Goal: Navigation & Orientation: Find specific page/section

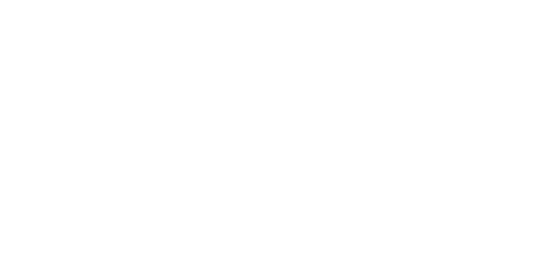
select select
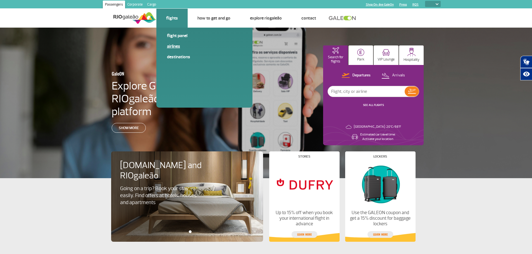
click at [172, 47] on link "Airlines" at bounding box center [204, 46] width 75 height 6
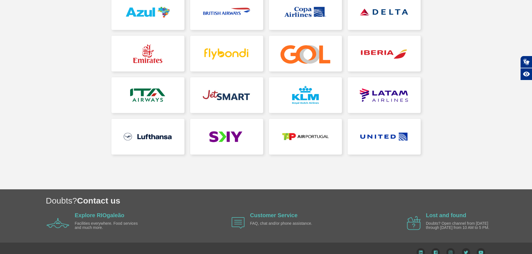
scroll to position [140, 0]
click at [389, 137] on link at bounding box center [384, 137] width 73 height 36
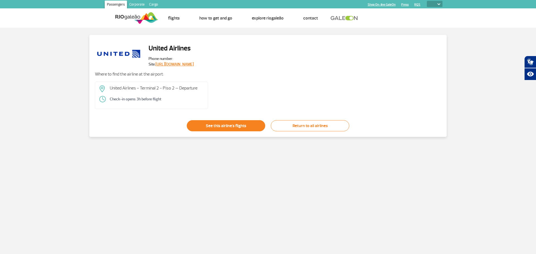
click at [221, 127] on link "See this airline's flights" at bounding box center [226, 125] width 78 height 11
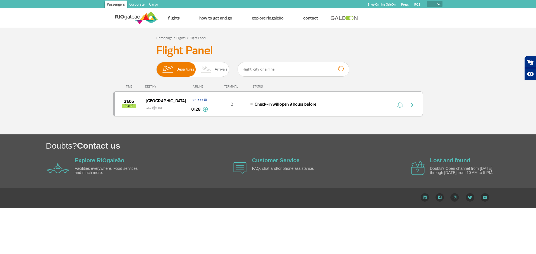
click at [206, 110] on img at bounding box center [205, 109] width 5 height 5
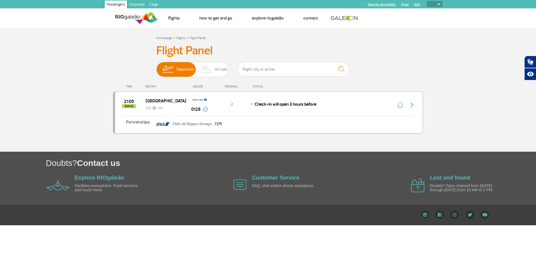
click at [412, 105] on img "button" at bounding box center [412, 105] width 7 height 7
click at [114, 175] on font "Explore RIOgaleão" at bounding box center [100, 178] width 50 height 6
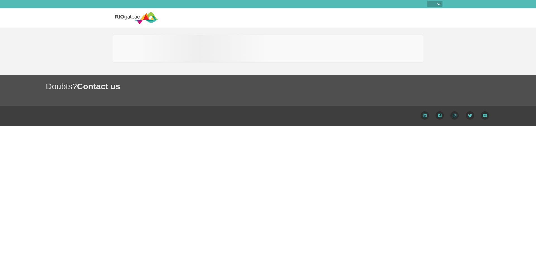
select select
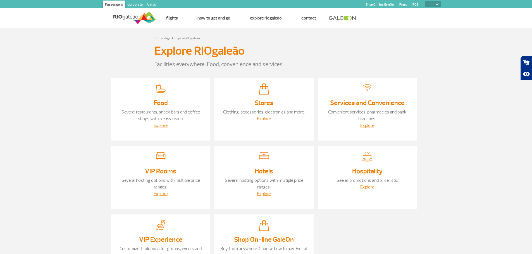
click at [263, 119] on link "Explore" at bounding box center [264, 119] width 14 height 6
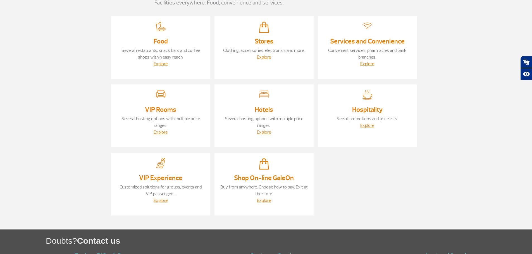
scroll to position [55, 0]
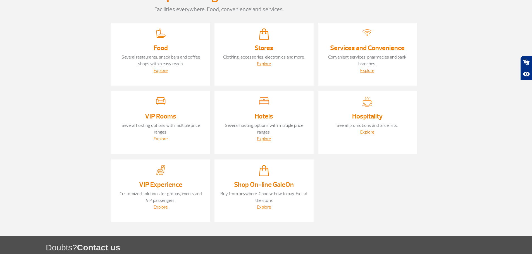
click at [157, 139] on link "Explore" at bounding box center [161, 139] width 14 height 6
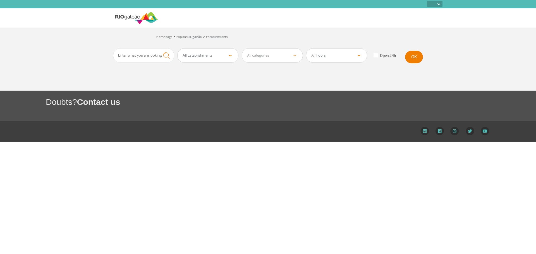
select select
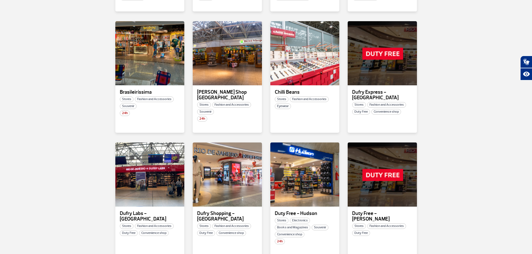
scroll to position [223, 0]
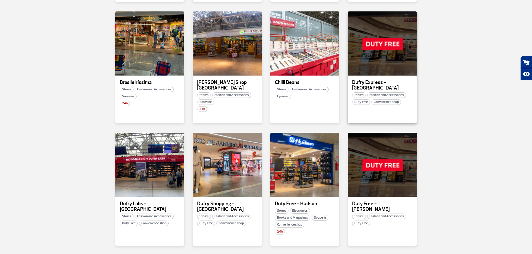
click at [359, 103] on span "Duty Free" at bounding box center [361, 102] width 18 height 6
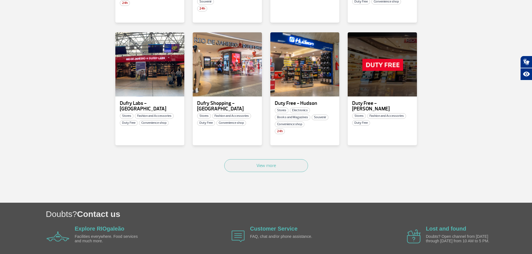
scroll to position [335, 0]
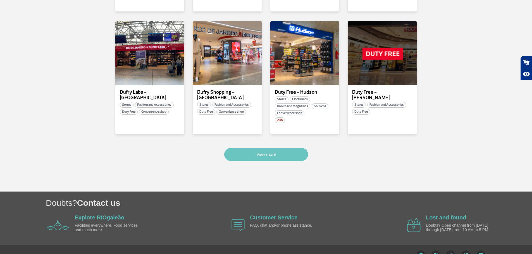
click at [269, 151] on button "View more" at bounding box center [266, 154] width 84 height 13
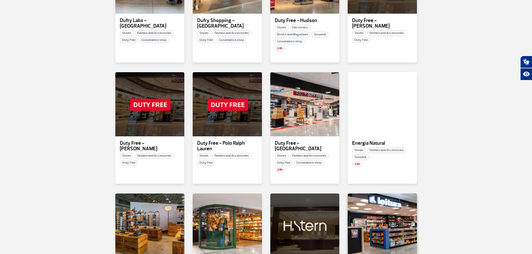
scroll to position [369, 0]
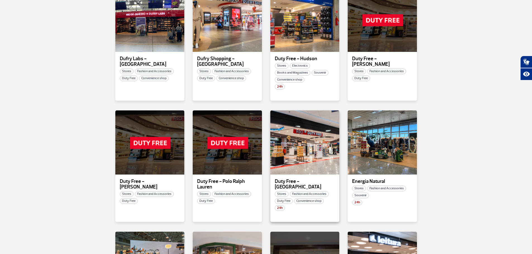
click at [285, 199] on span "Duty Free" at bounding box center [284, 202] width 18 height 6
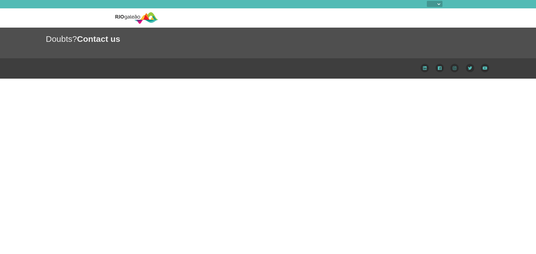
select select
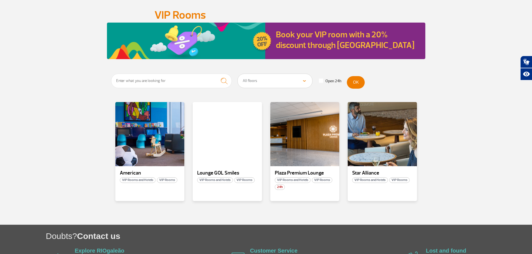
scroll to position [56, 0]
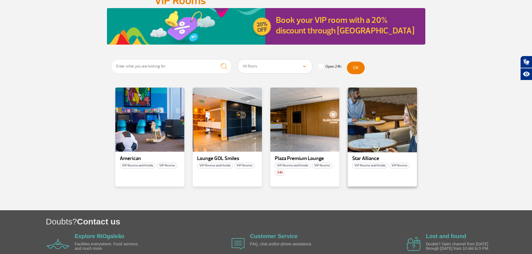
click at [378, 132] on div at bounding box center [382, 120] width 70 height 66
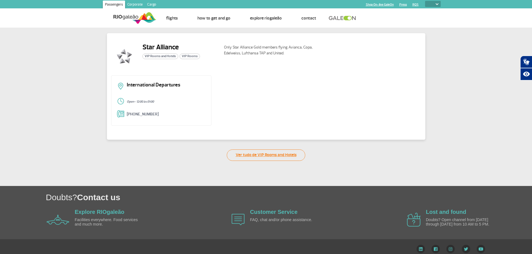
click at [266, 156] on link "Ver tudo de VIP Rooms and Hotels" at bounding box center [266, 155] width 78 height 11
